Goal: Task Accomplishment & Management: Manage account settings

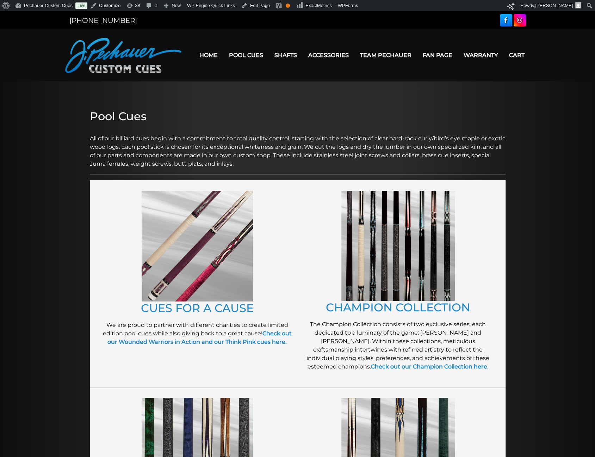
click at [437, 57] on link "Fan Page" at bounding box center [437, 55] width 41 height 18
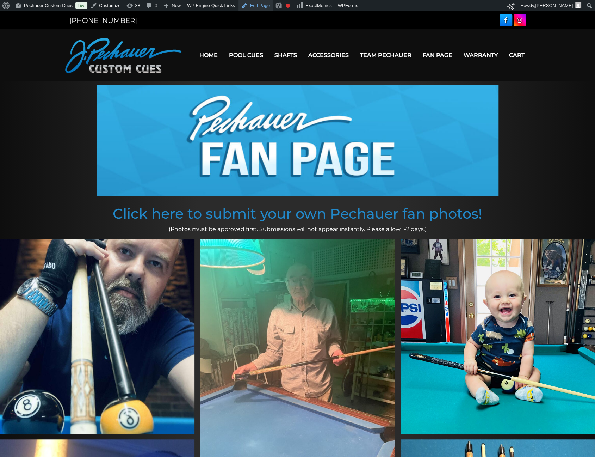
click at [254, 7] on link "Edit Page" at bounding box center [255, 5] width 34 height 11
